Goal: Task Accomplishment & Management: Manage account settings

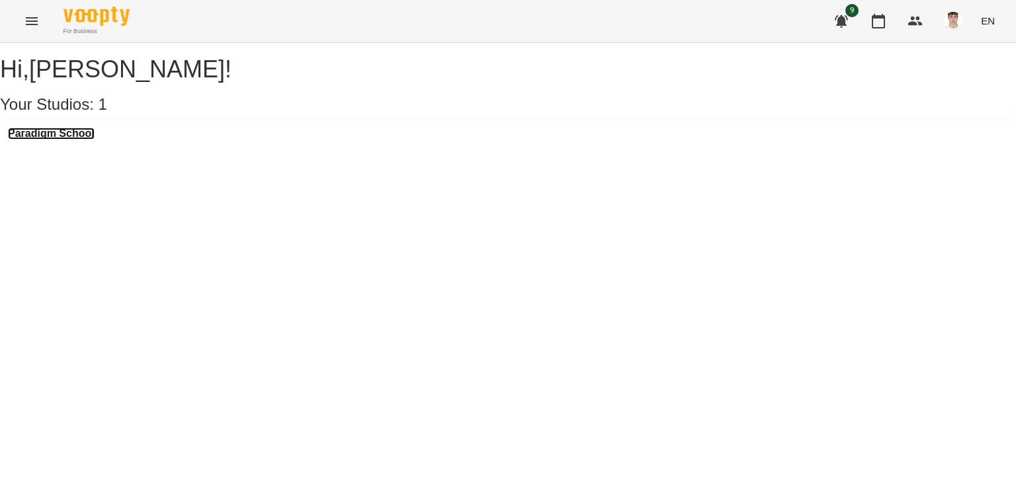
click at [69, 140] on h3 "Paradigm School" at bounding box center [51, 134] width 87 height 12
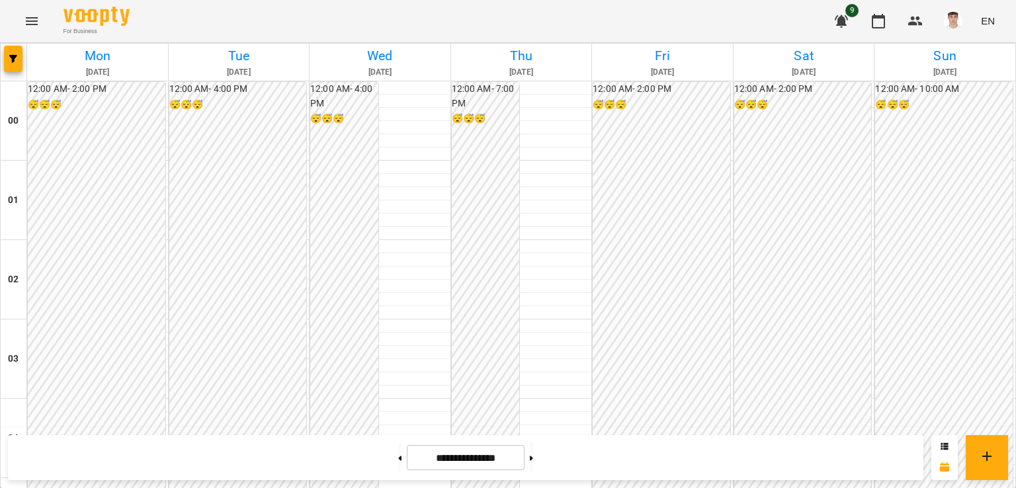
scroll to position [1492, 0]
click at [533, 449] on button at bounding box center [531, 457] width 3 height 29
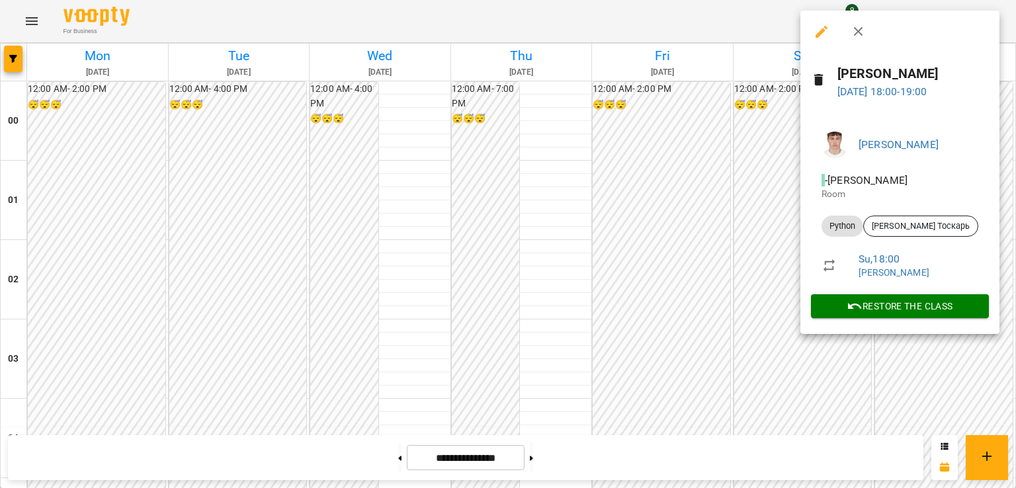
click at [709, 294] on div at bounding box center [508, 244] width 1016 height 488
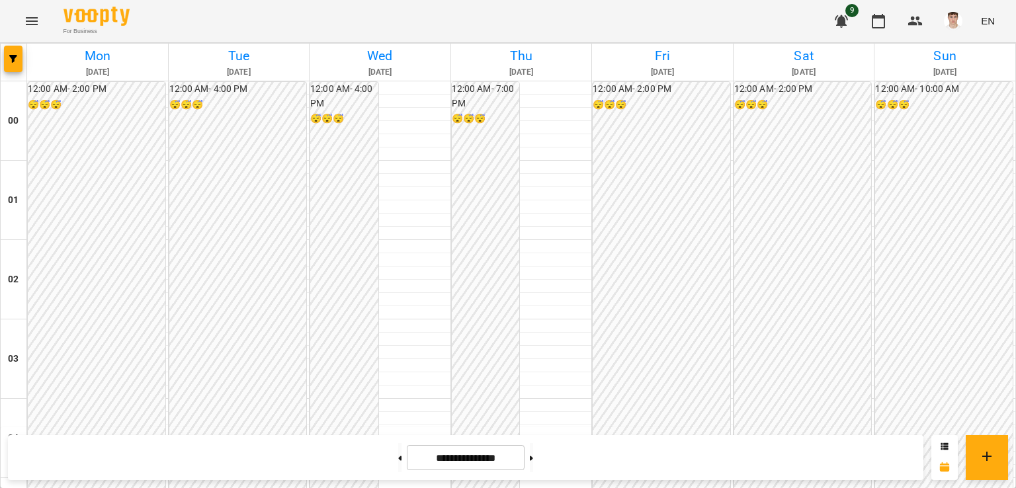
scroll to position [764, 0]
click at [398, 452] on button at bounding box center [399, 457] width 3 height 29
type input "**********"
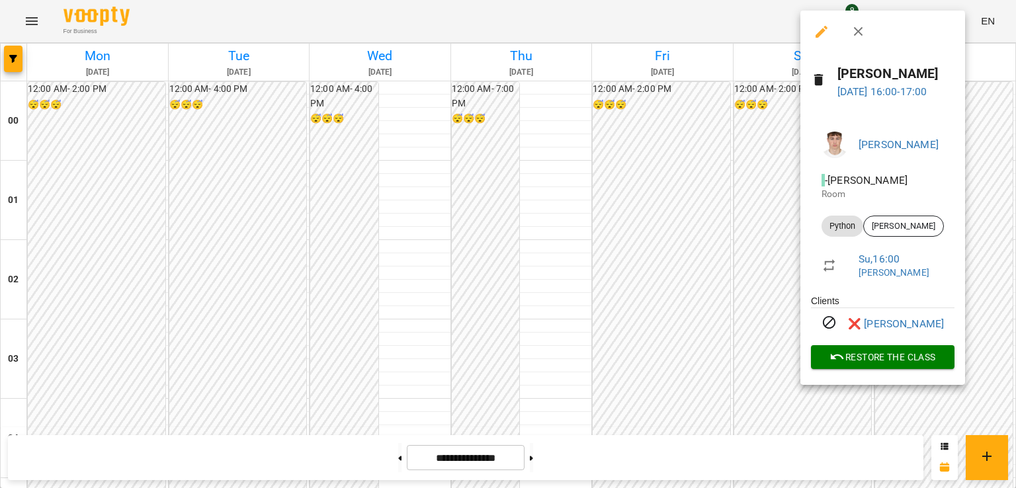
click at [713, 202] on div at bounding box center [508, 244] width 1016 height 488
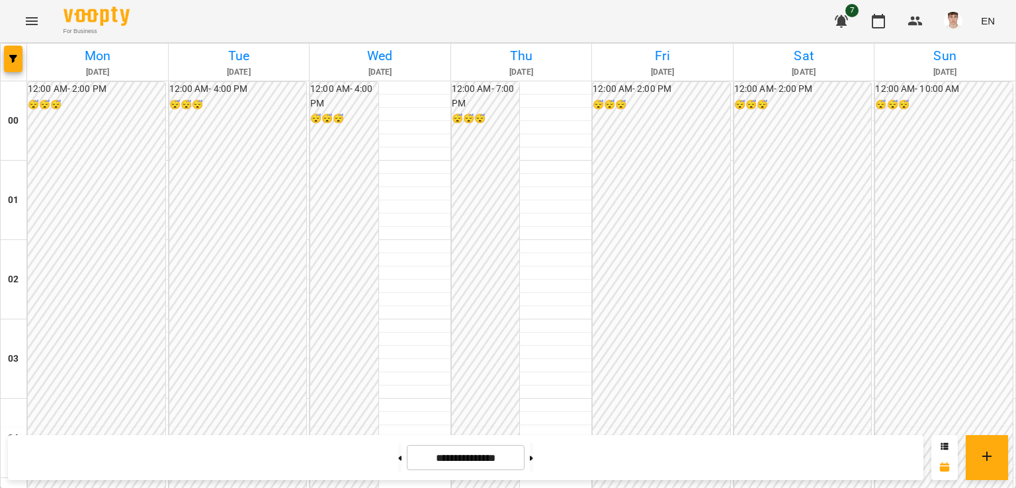
scroll to position [1360, 0]
